Goal: Find specific page/section: Find specific page/section

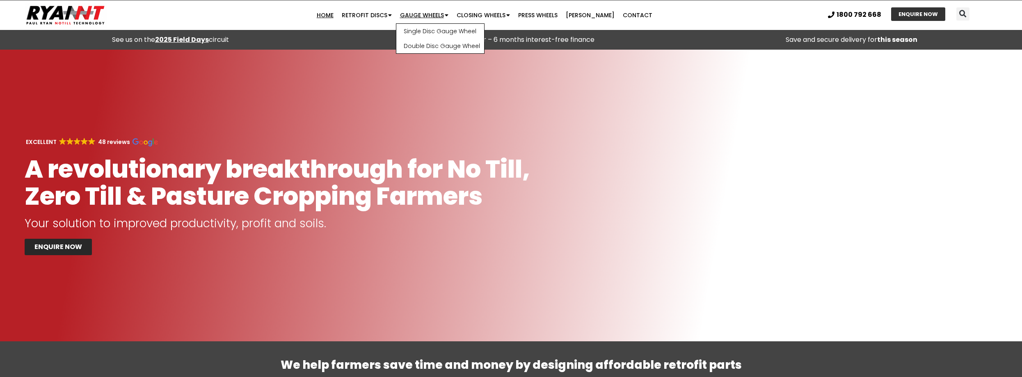
click at [415, 14] on link "Gauge Wheels" at bounding box center [424, 15] width 57 height 16
click at [436, 31] on link "Single Disc Gauge Wheel" at bounding box center [440, 31] width 88 height 15
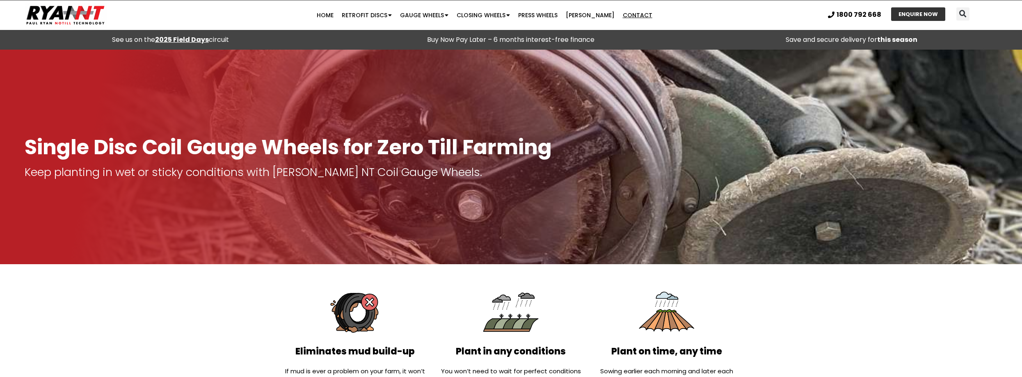
click at [621, 16] on link "Contact" at bounding box center [638, 15] width 38 height 16
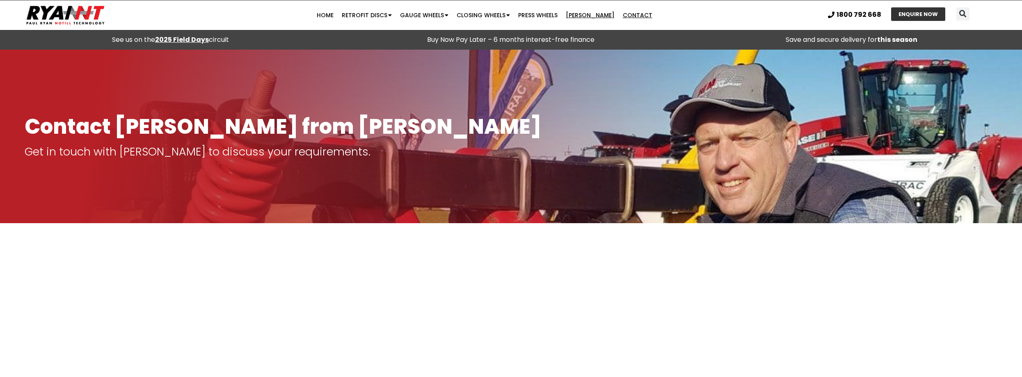
click at [582, 13] on link "[PERSON_NAME]" at bounding box center [590, 15] width 57 height 16
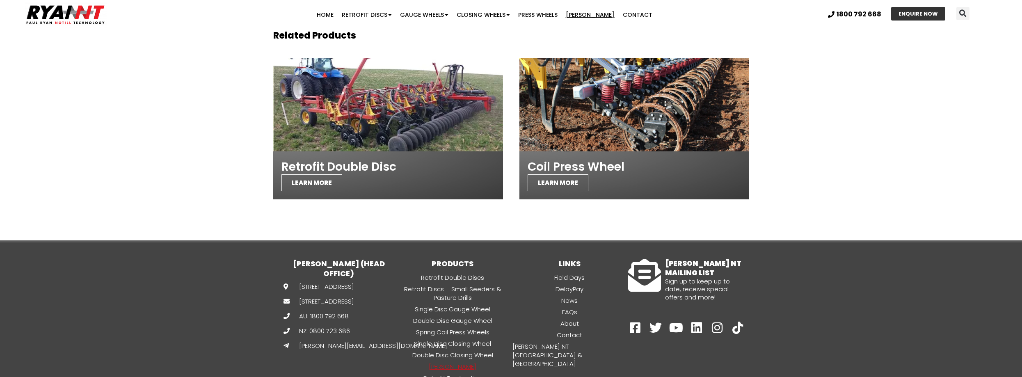
scroll to position [2100, 0]
